Goal: Navigation & Orientation: Find specific page/section

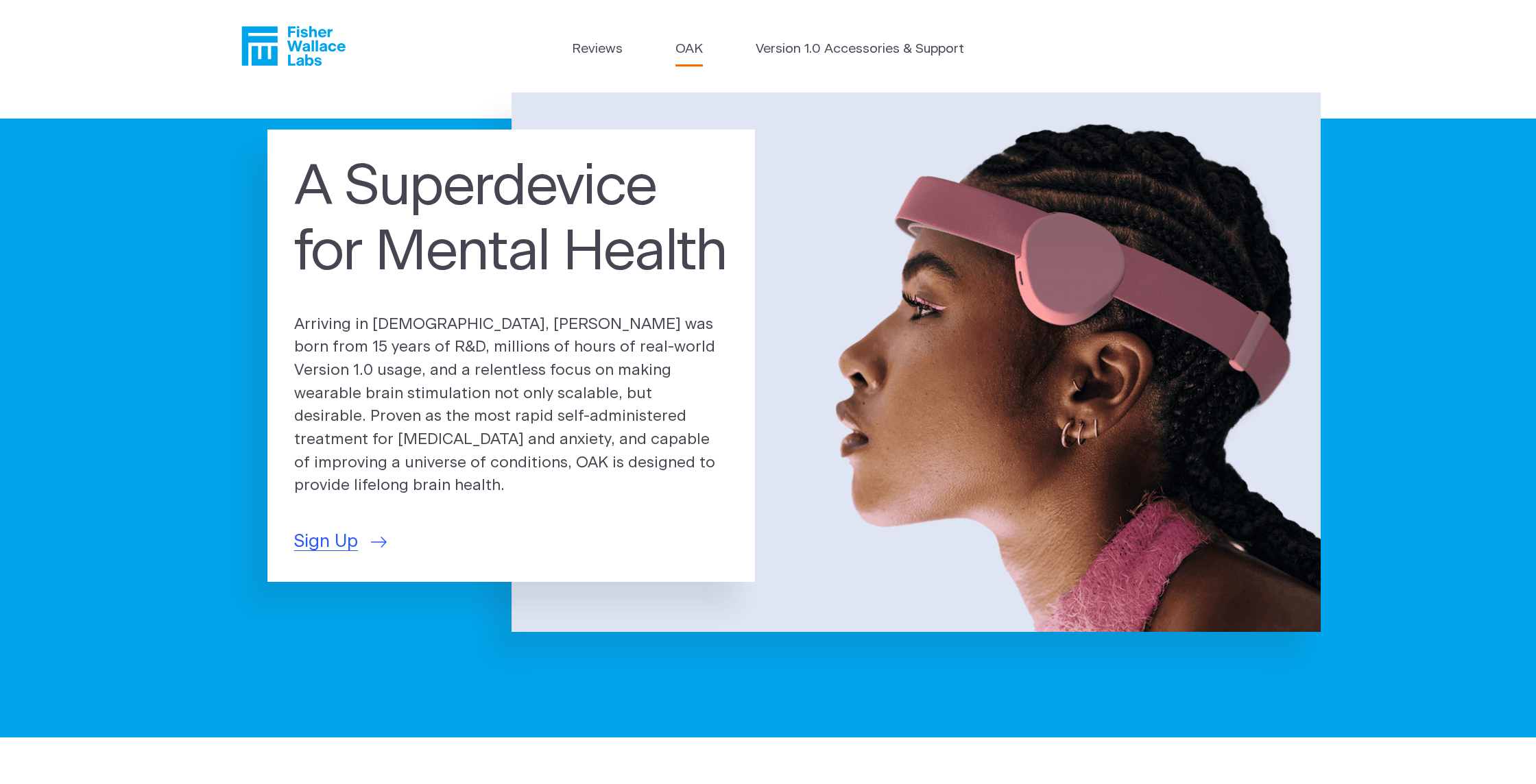
click at [686, 45] on link "OAK" at bounding box center [689, 50] width 28 height 20
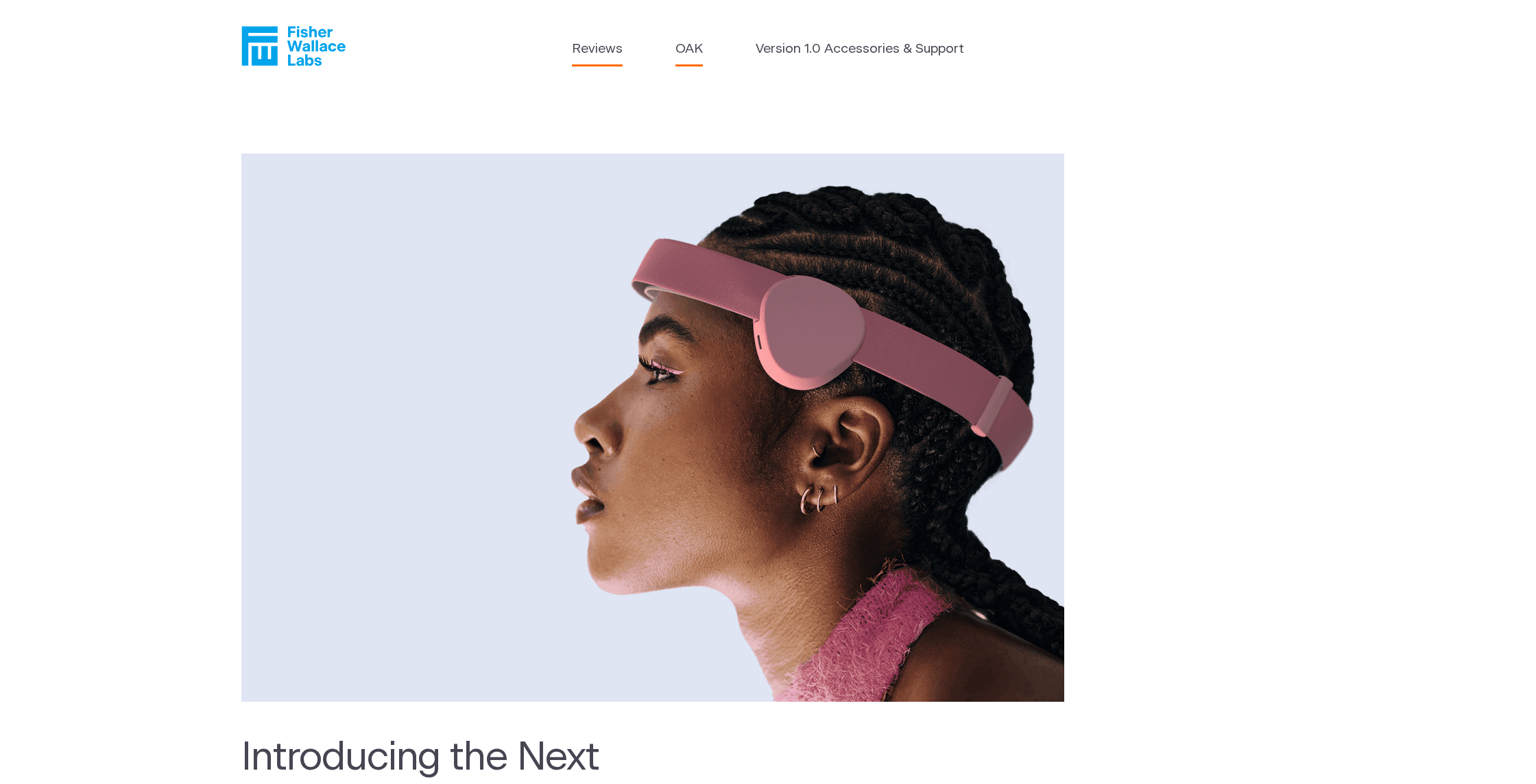
click at [601, 44] on link "Reviews" at bounding box center [597, 50] width 51 height 20
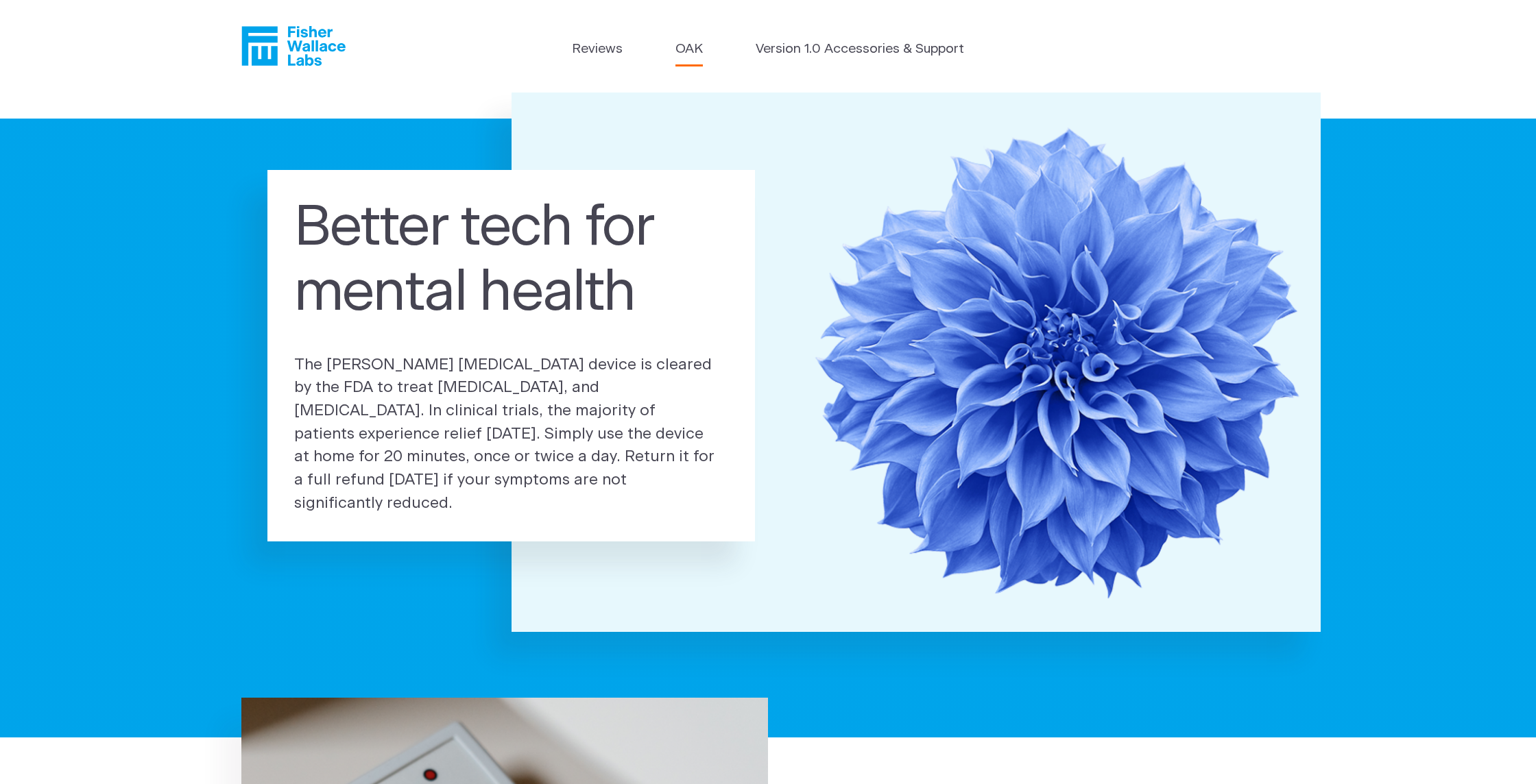
click at [698, 45] on link "OAK" at bounding box center [689, 50] width 28 height 20
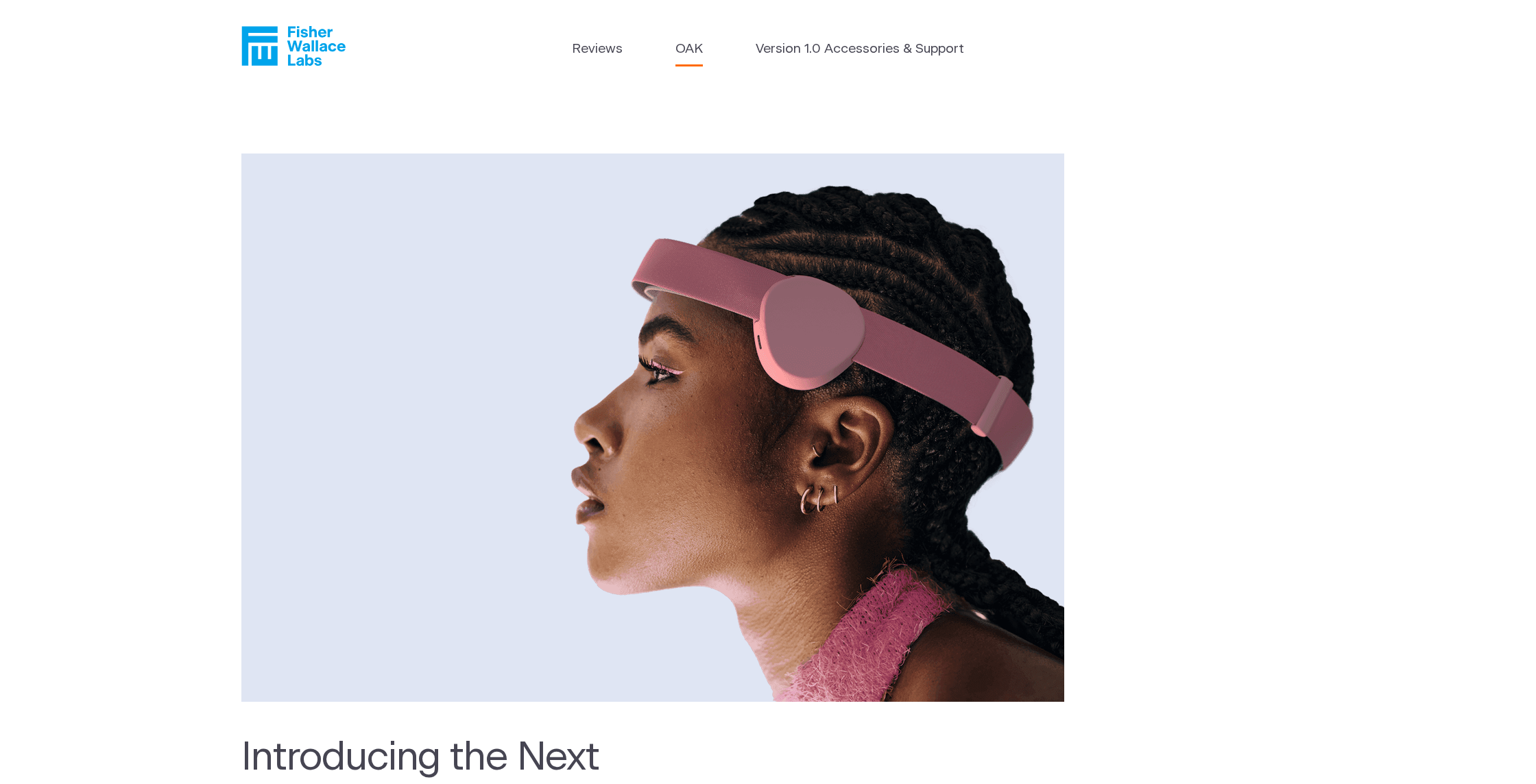
click at [288, 44] on icon "Fisher Wallace" at bounding box center [298, 46] width 94 height 40
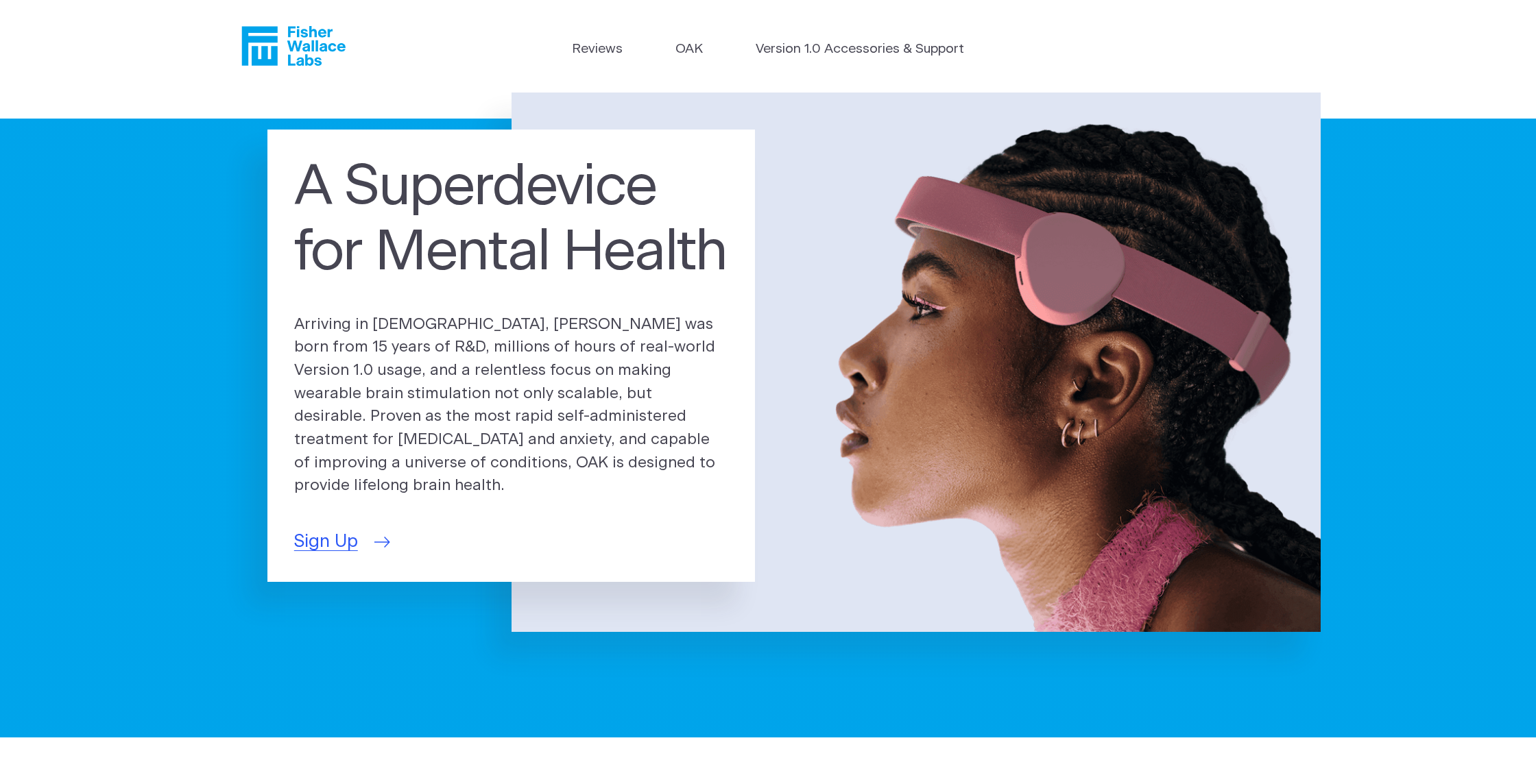
click at [309, 530] on span "Sign Up" at bounding box center [326, 542] width 64 height 27
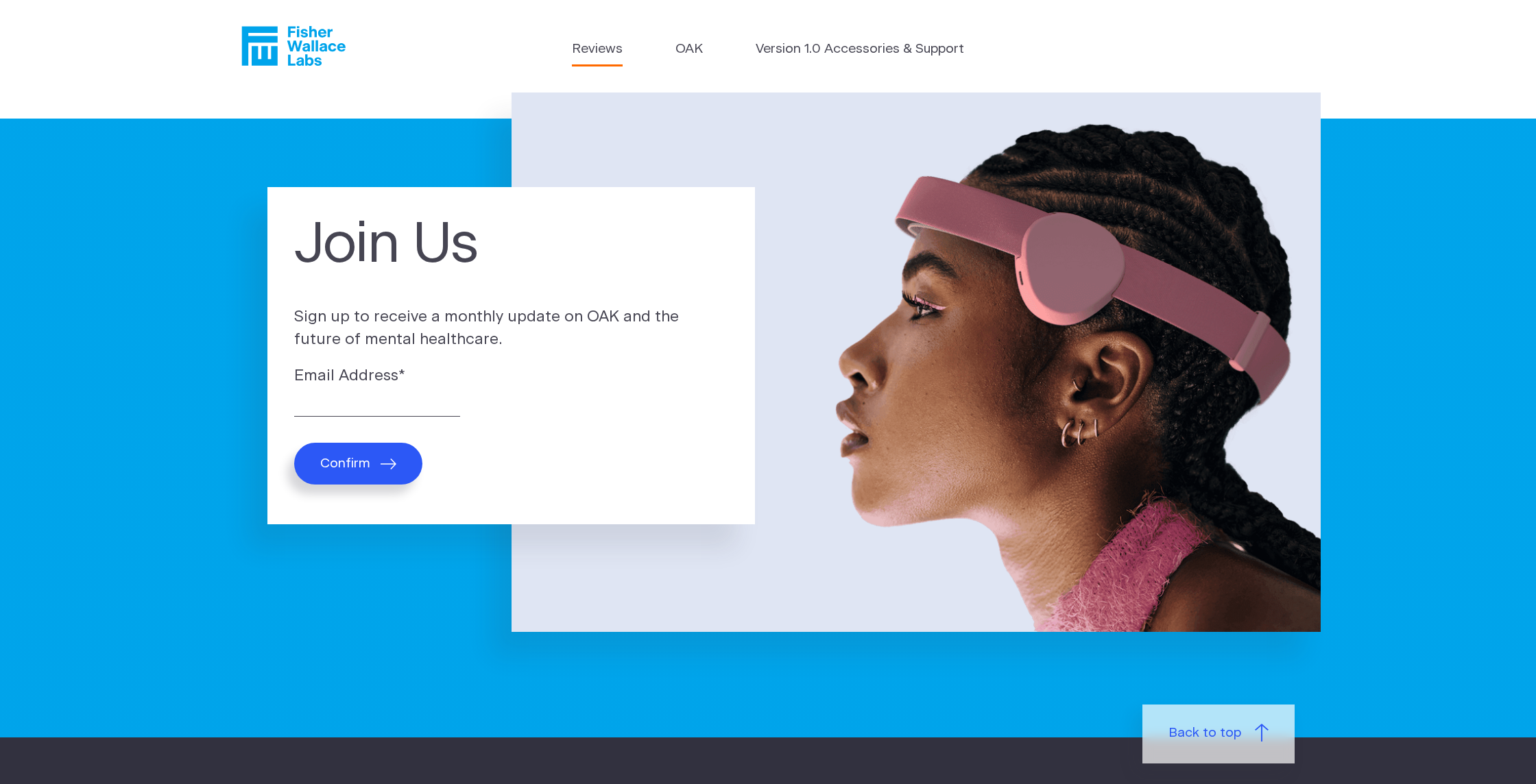
click at [590, 48] on link "Reviews" at bounding box center [597, 50] width 51 height 20
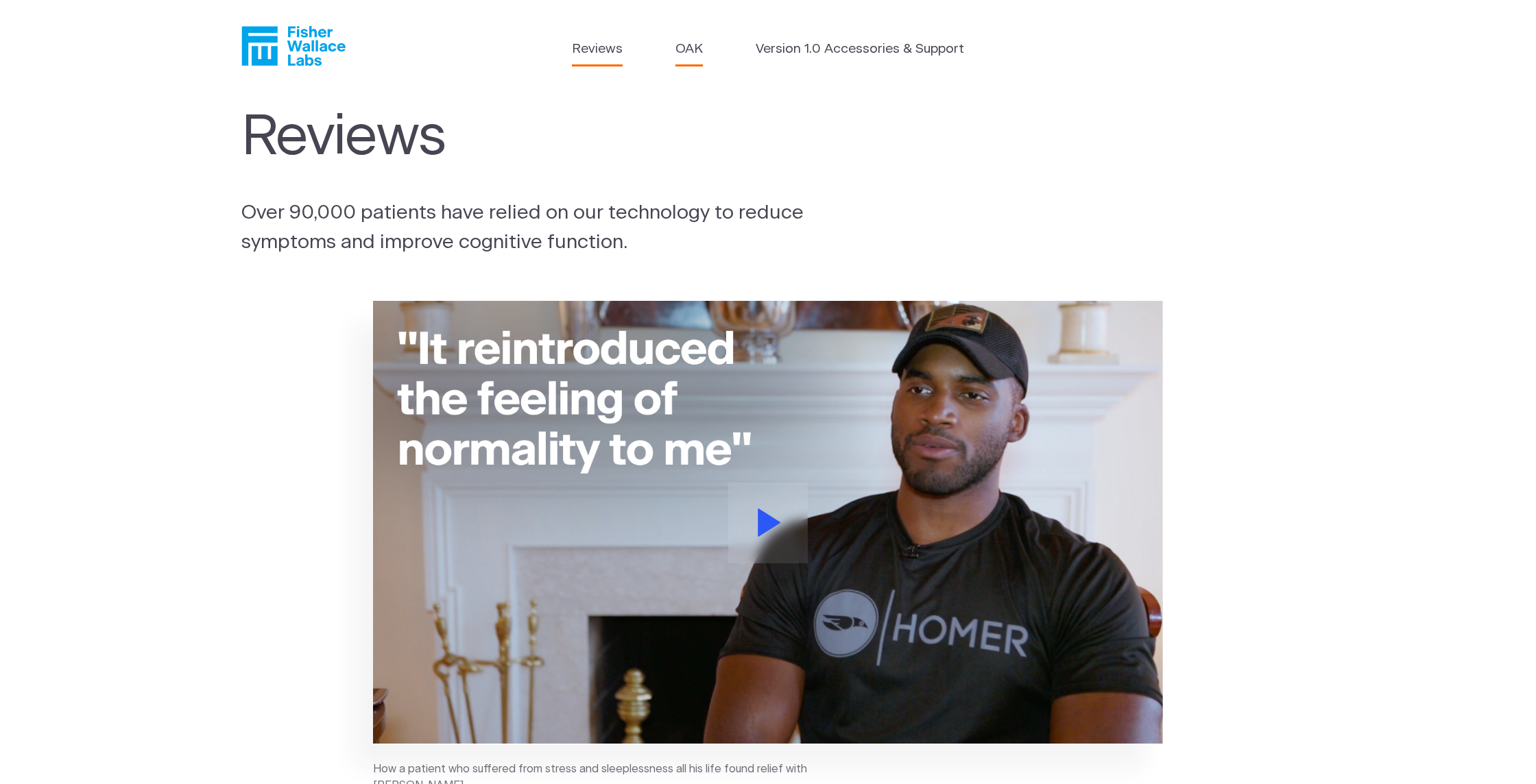
click at [684, 48] on link "OAK" at bounding box center [689, 50] width 28 height 20
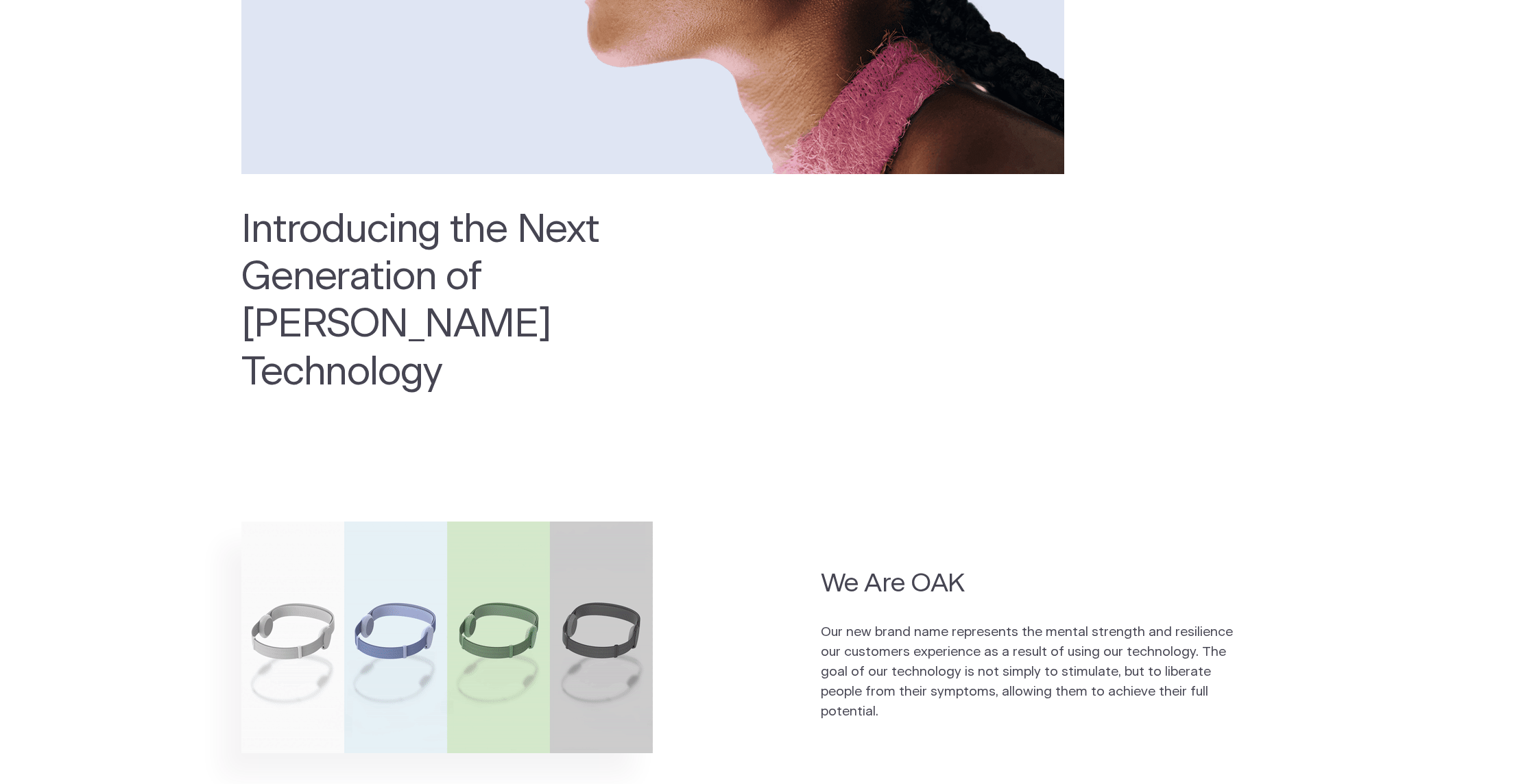
scroll to position [532, 0]
